Goal: Transaction & Acquisition: Purchase product/service

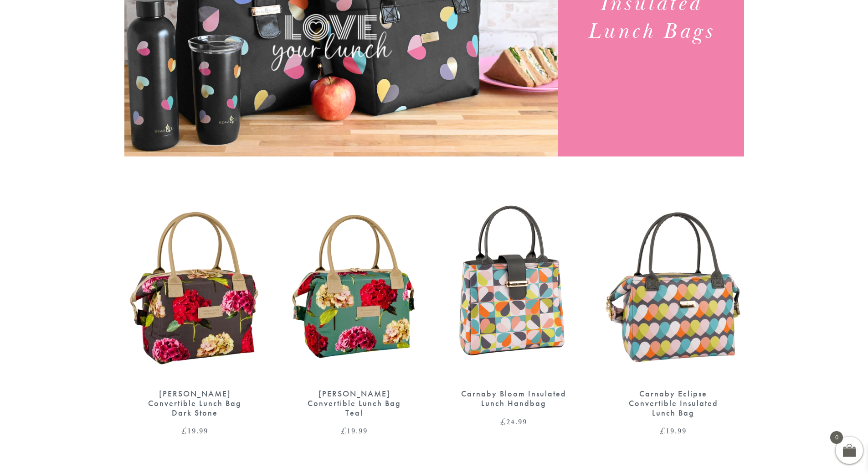
scroll to position [319, 0]
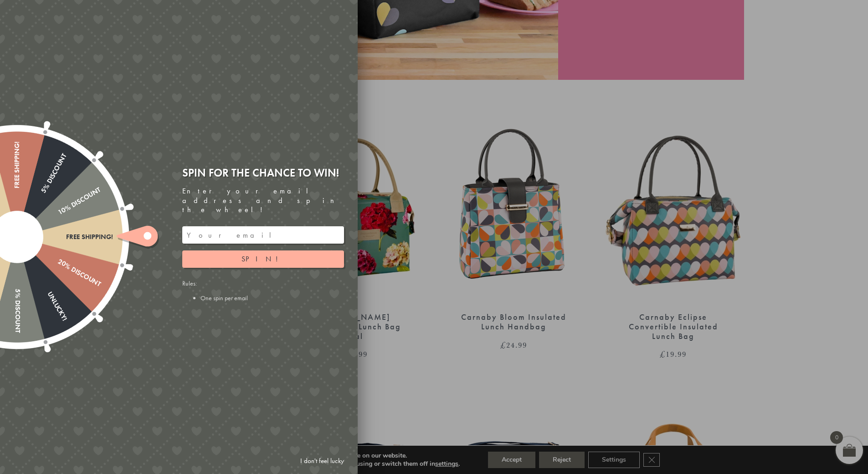
drag, startPoint x: 321, startPoint y: 460, endPoint x: 563, endPoint y: 393, distance: 251.1
click at [321, 460] on link "I don't feel lucky" at bounding box center [322, 460] width 53 height 17
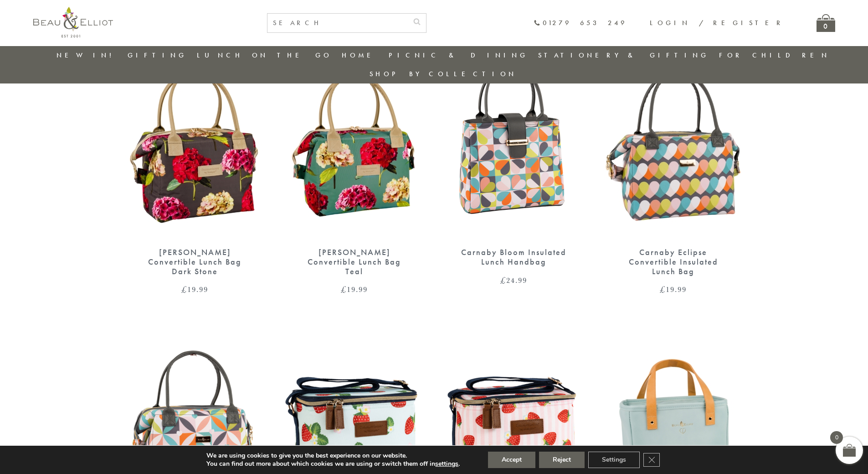
scroll to position [346, 0]
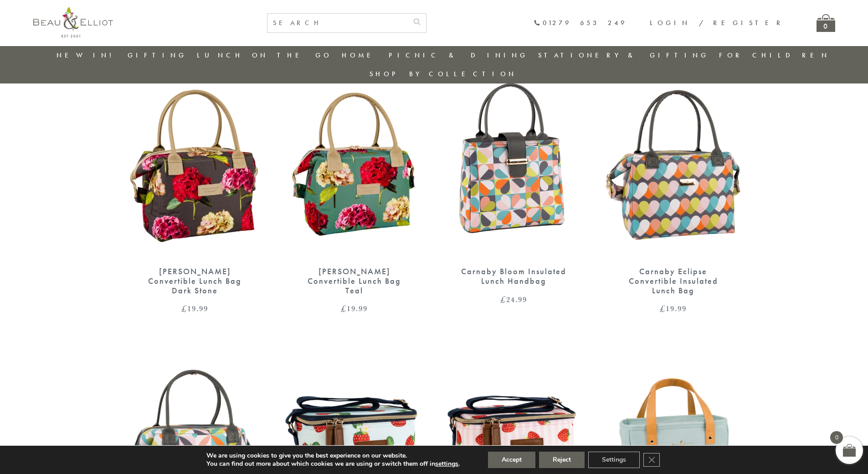
click at [699, 178] on img at bounding box center [673, 166] width 141 height 182
click at [496, 176] on img at bounding box center [514, 166] width 141 height 182
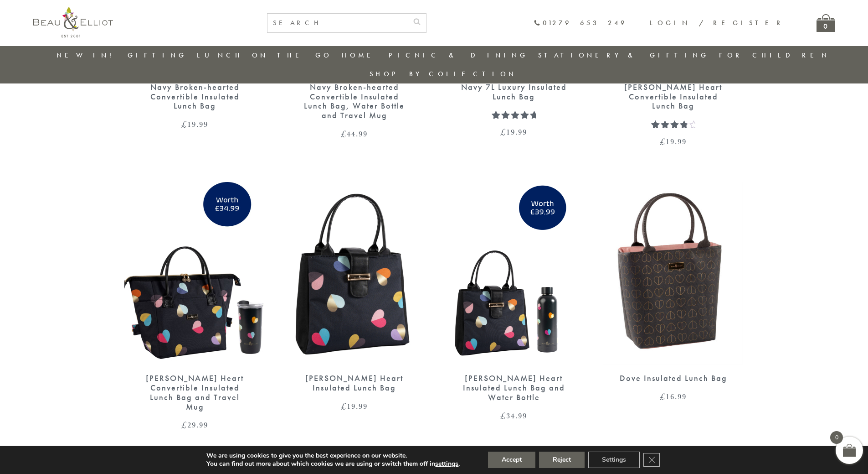
scroll to position [1348, 0]
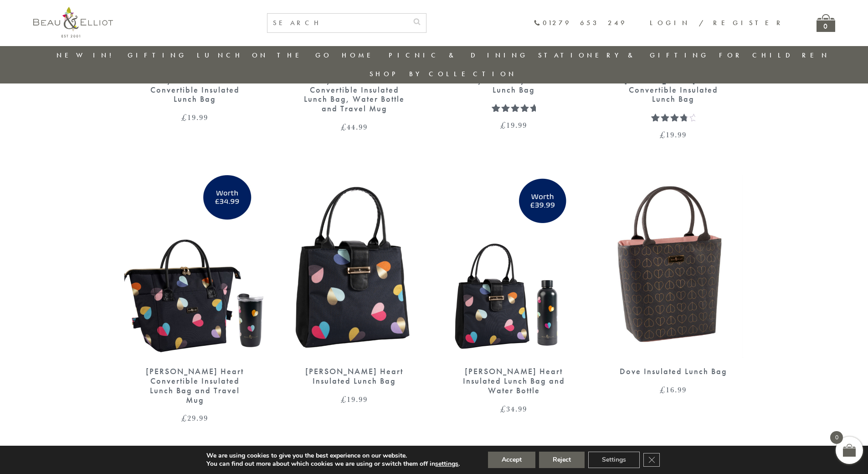
click at [446, 450] on link "→" at bounding box center [447, 457] width 15 height 15
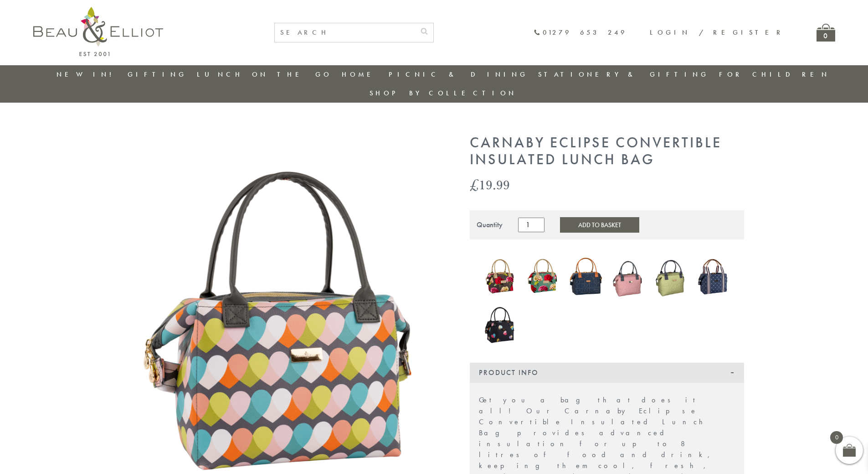
click at [728, 362] on div "Product Info" at bounding box center [607, 372] width 274 height 20
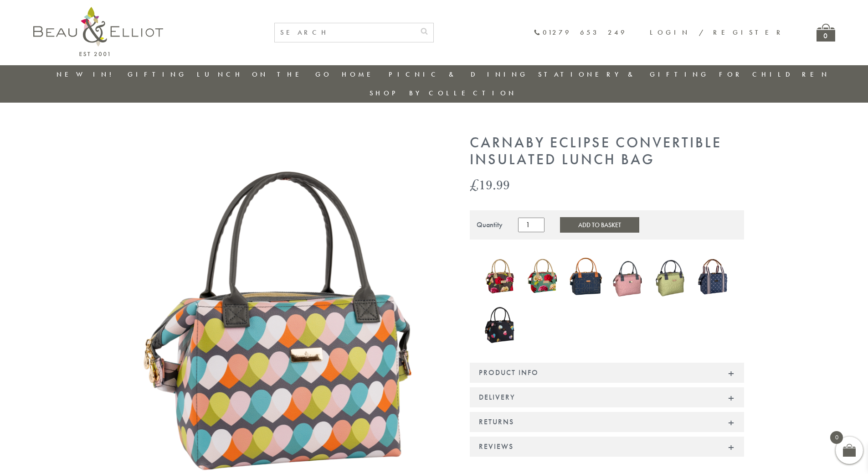
click at [728, 362] on div "Product Info" at bounding box center [607, 372] width 274 height 20
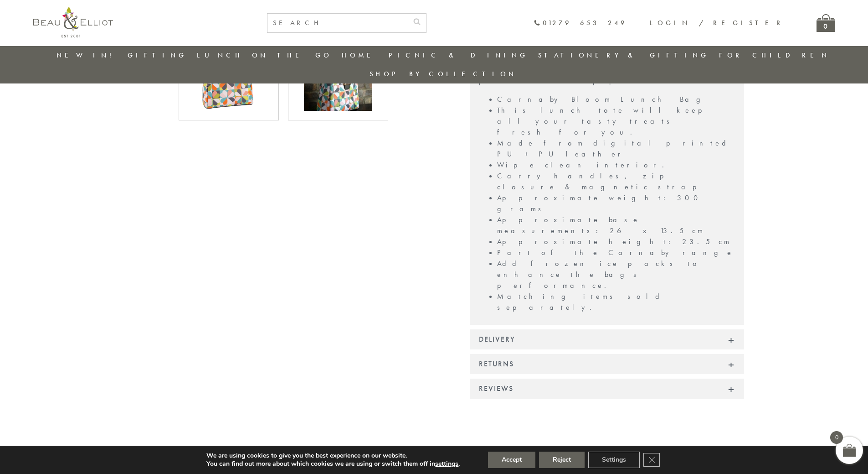
scroll to position [300, 0]
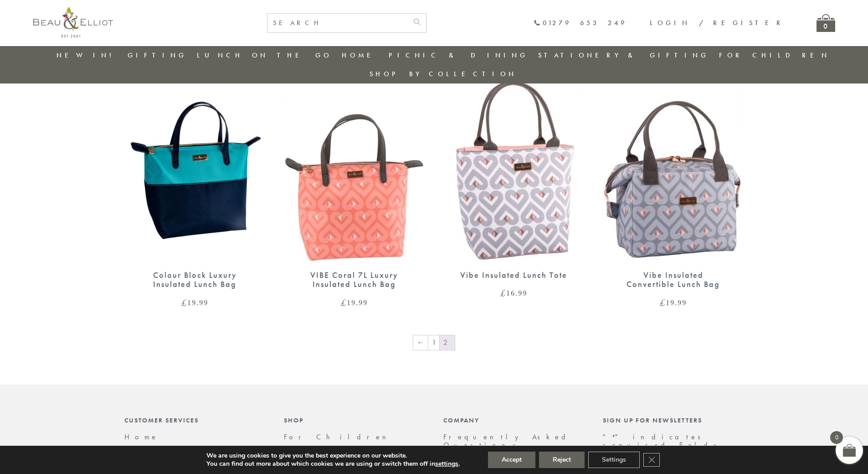
scroll to position [619, 0]
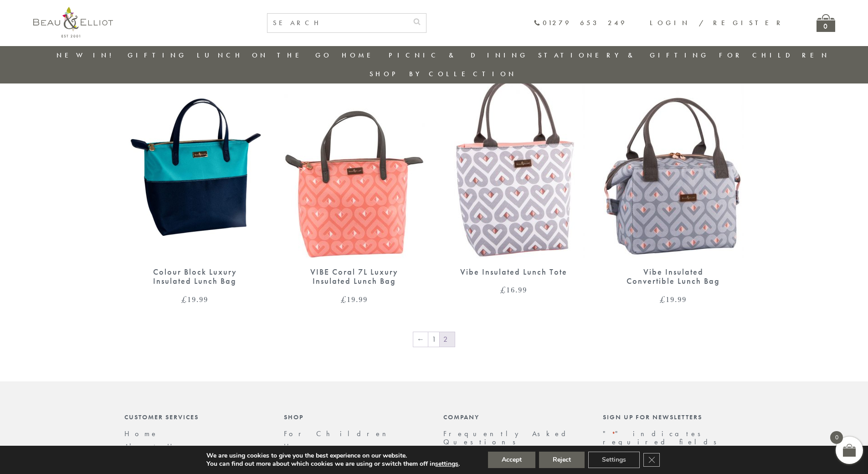
click at [363, 184] on img at bounding box center [354, 167] width 141 height 182
click at [506, 169] on img at bounding box center [514, 167] width 141 height 182
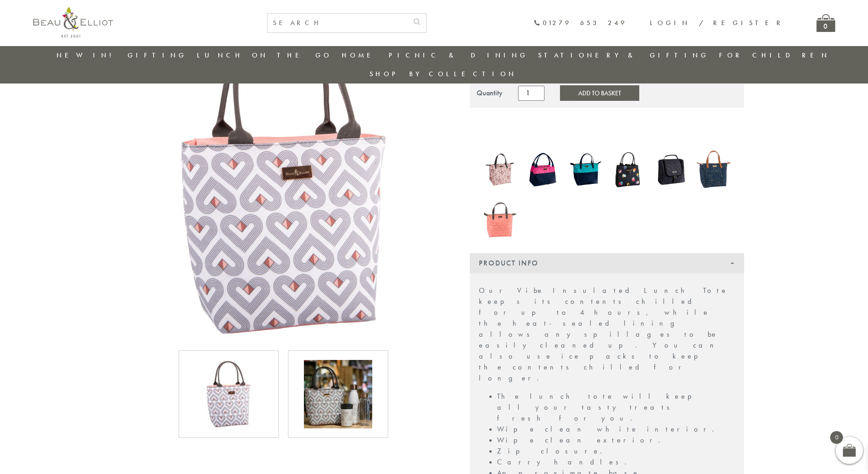
scroll to position [118, 0]
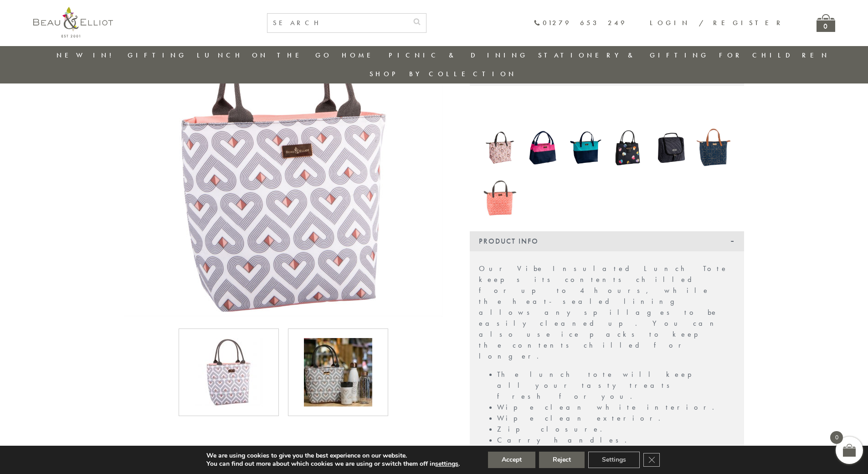
click at [336, 352] on img at bounding box center [338, 372] width 68 height 68
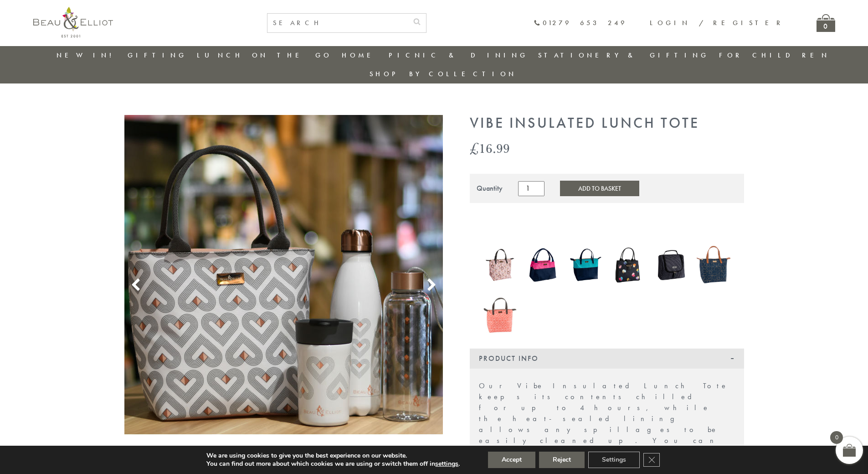
scroll to position [0, 0]
